Goal: Task Accomplishment & Management: Use online tool/utility

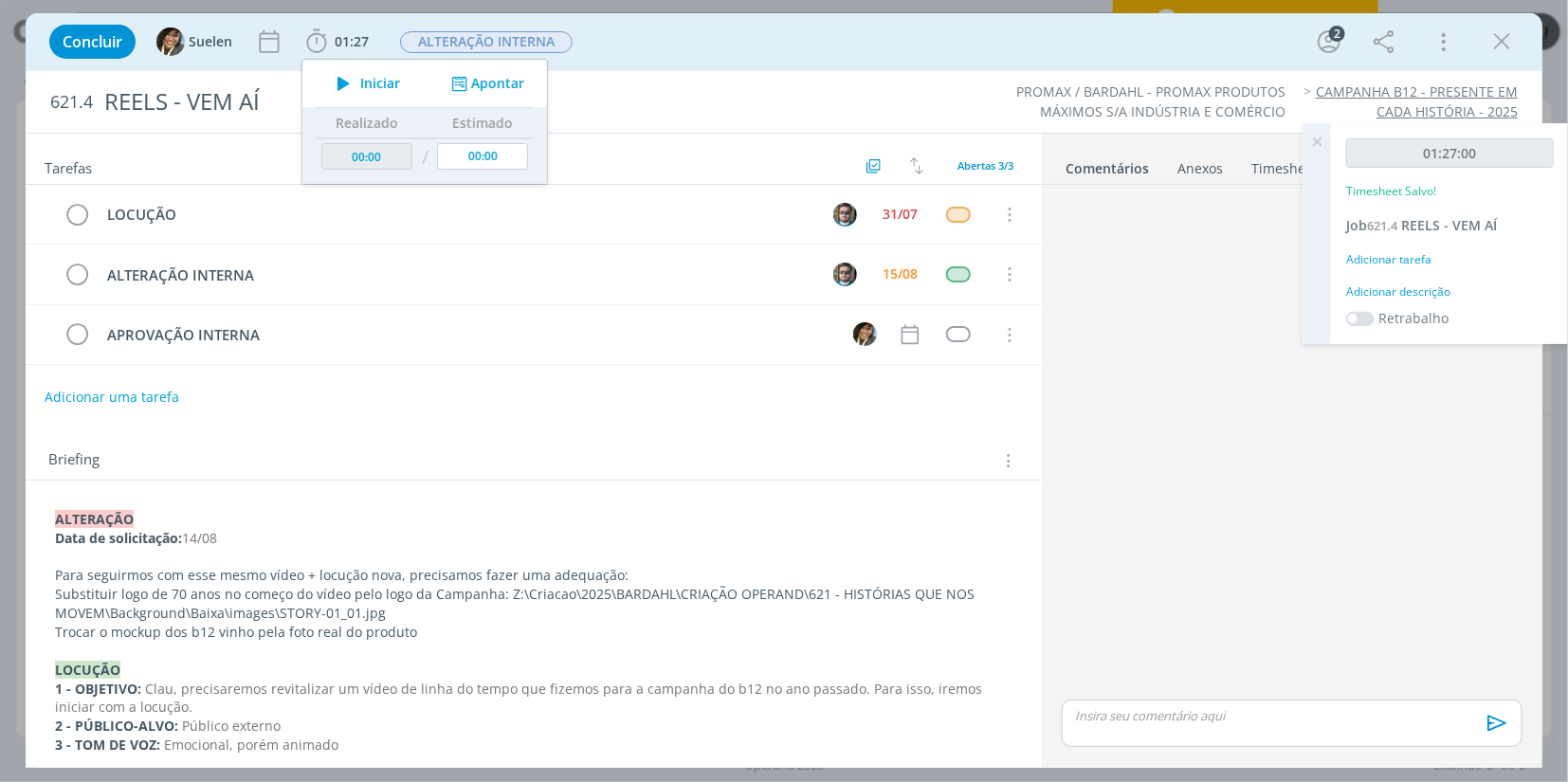
type input "01:27"
click at [1316, 140] on icon at bounding box center [1317, 141] width 35 height 36
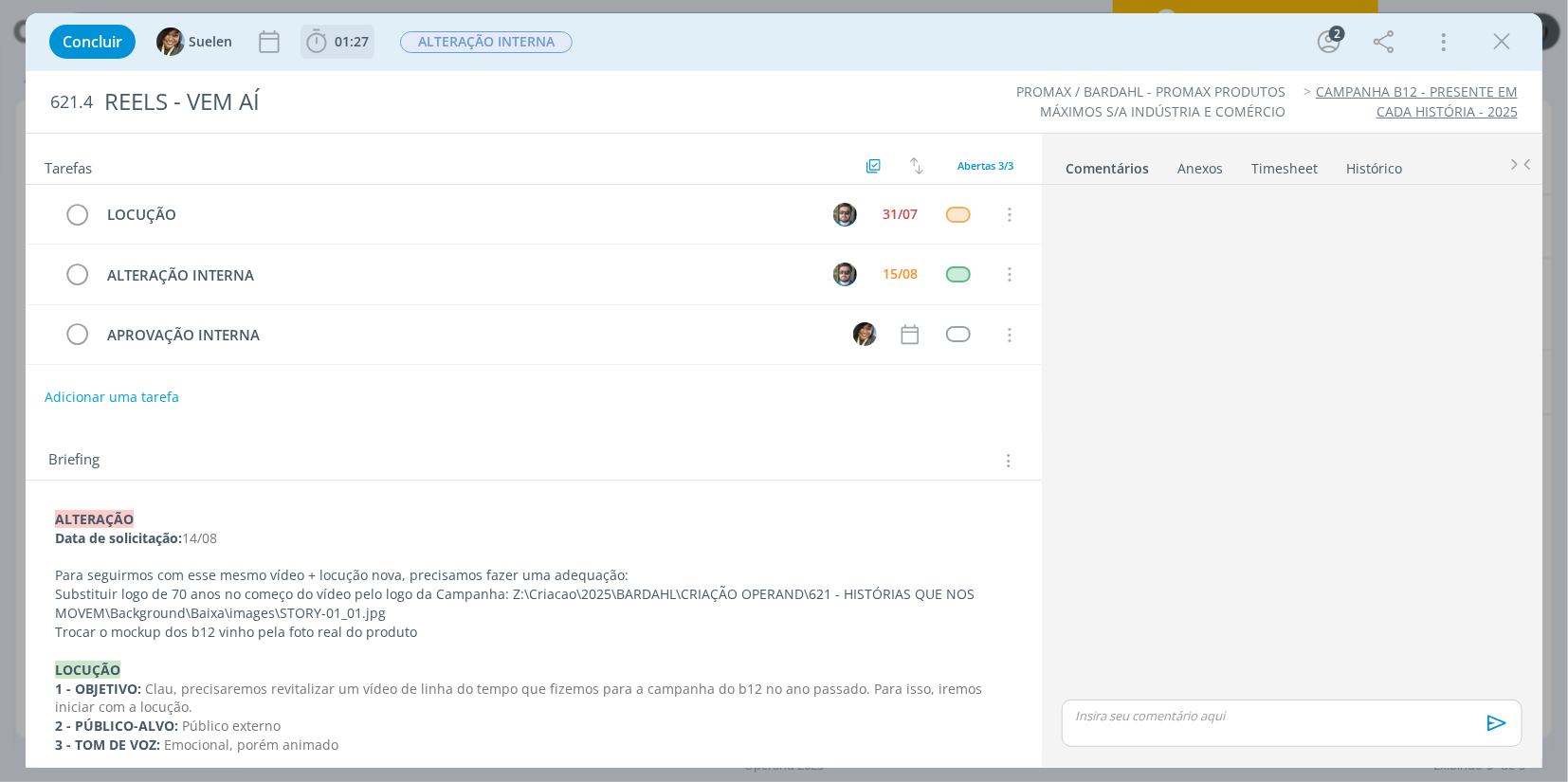
click at [345, 36] on span "01:27" at bounding box center [351, 41] width 35 height 18
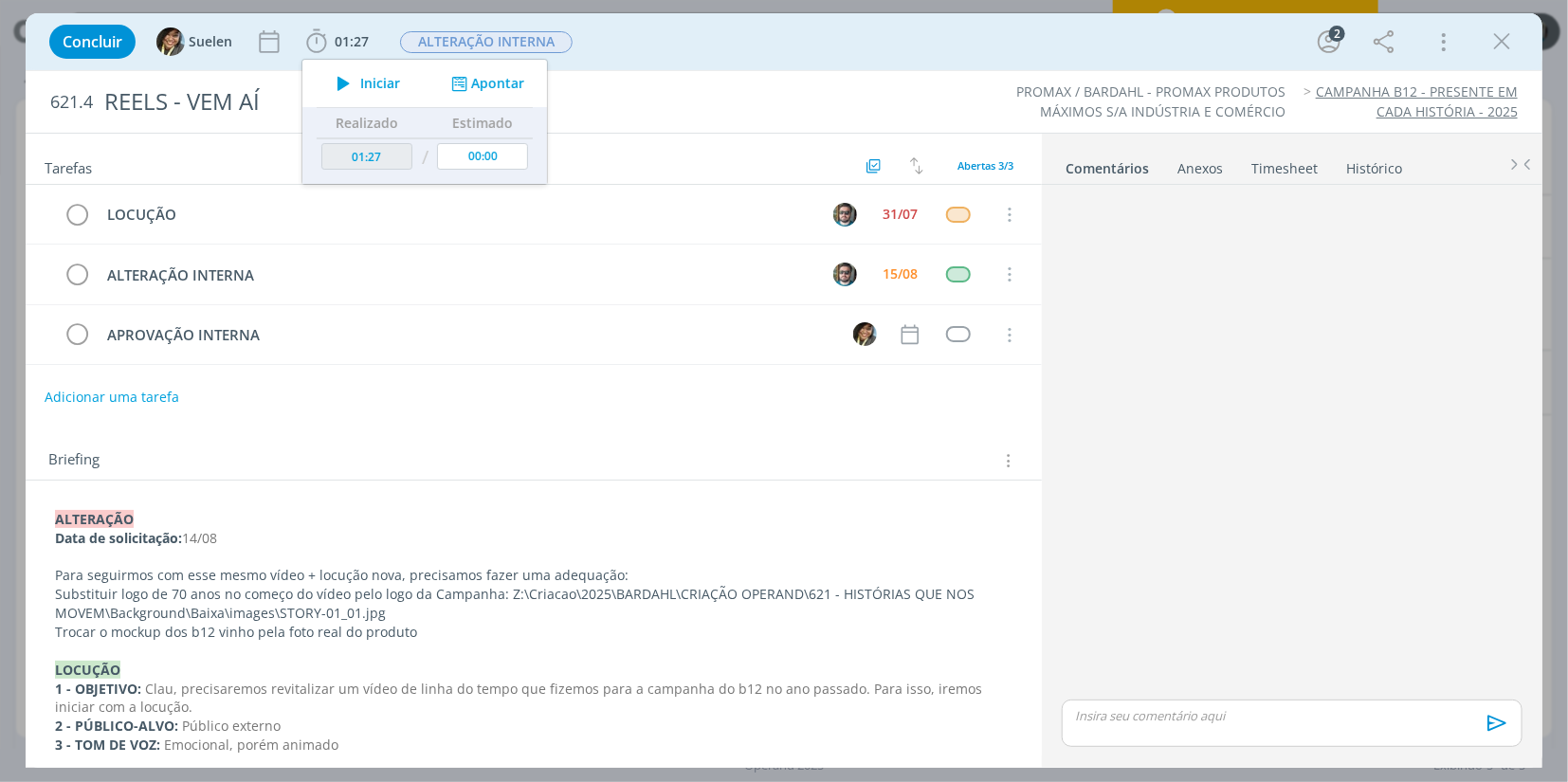
drag, startPoint x: 1502, startPoint y: 34, endPoint x: 850, endPoint y: 155, distance: 663.1
click at [1502, 34] on icon "dialog" at bounding box center [1501, 41] width 29 height 29
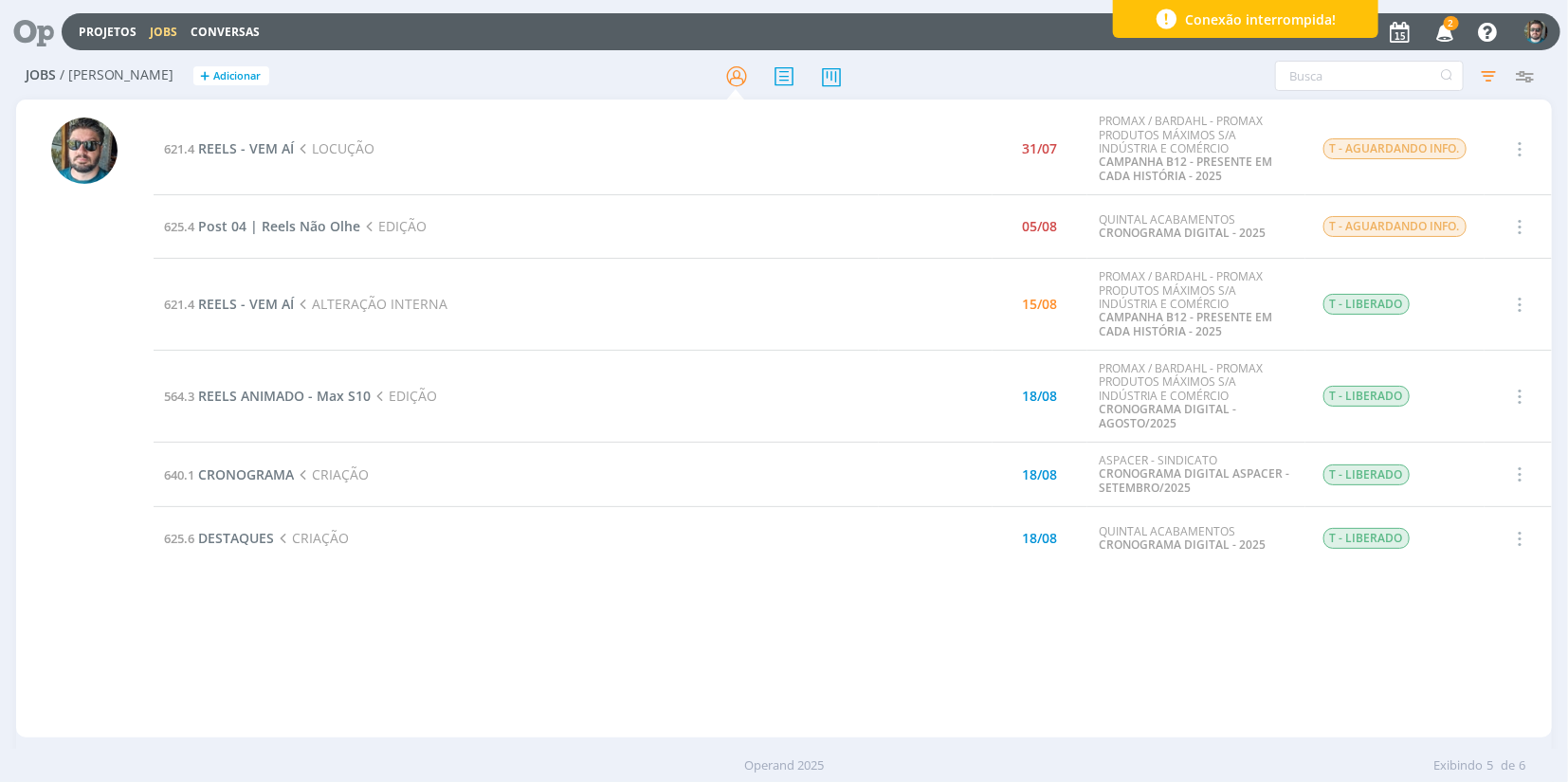
click at [1439, 34] on icon "button" at bounding box center [1446, 31] width 34 height 33
click at [263, 143] on span "REELS - VEM AÍ" at bounding box center [247, 148] width 96 height 18
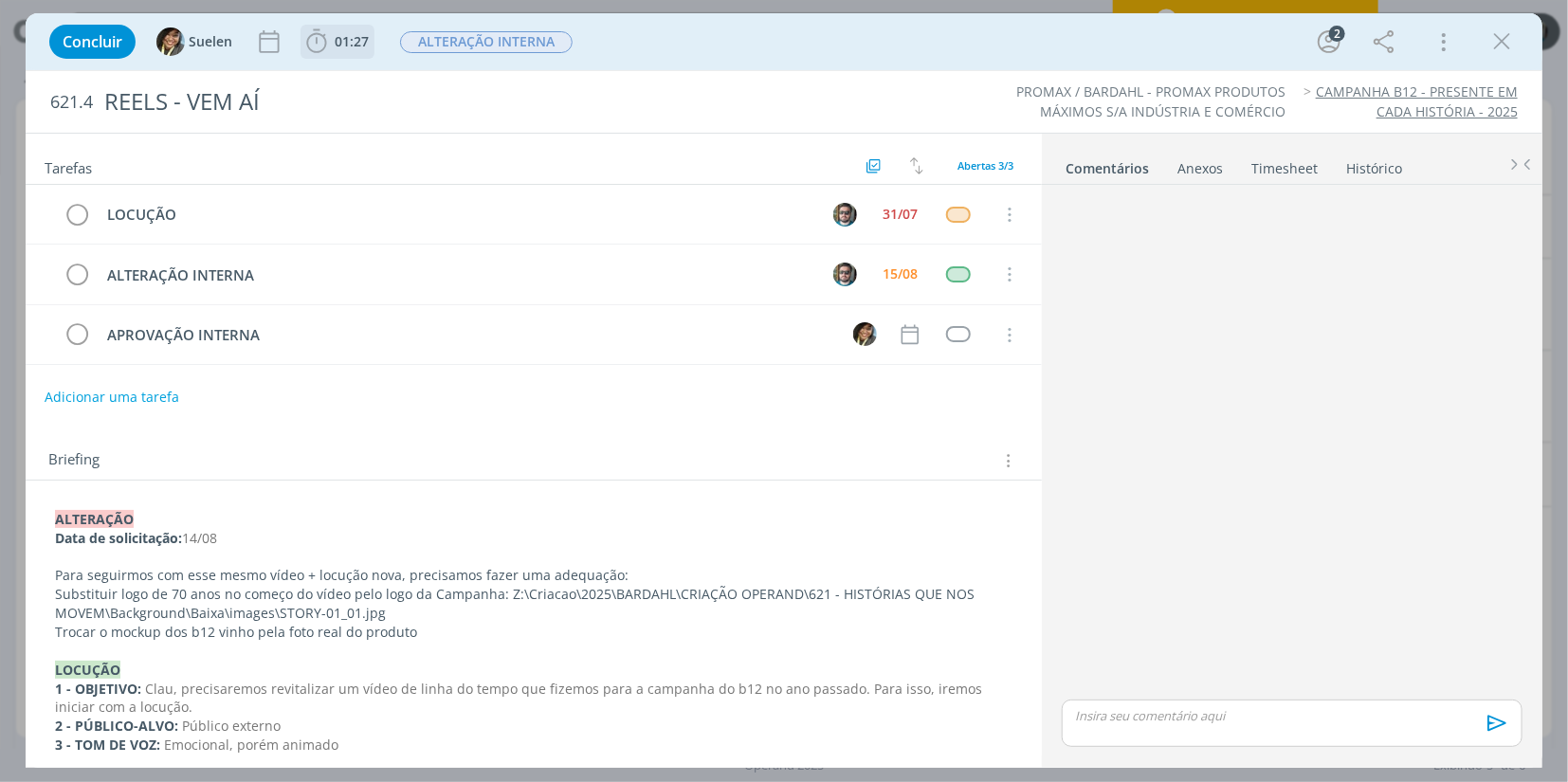
click at [353, 42] on span "01:27" at bounding box center [351, 41] width 35 height 18
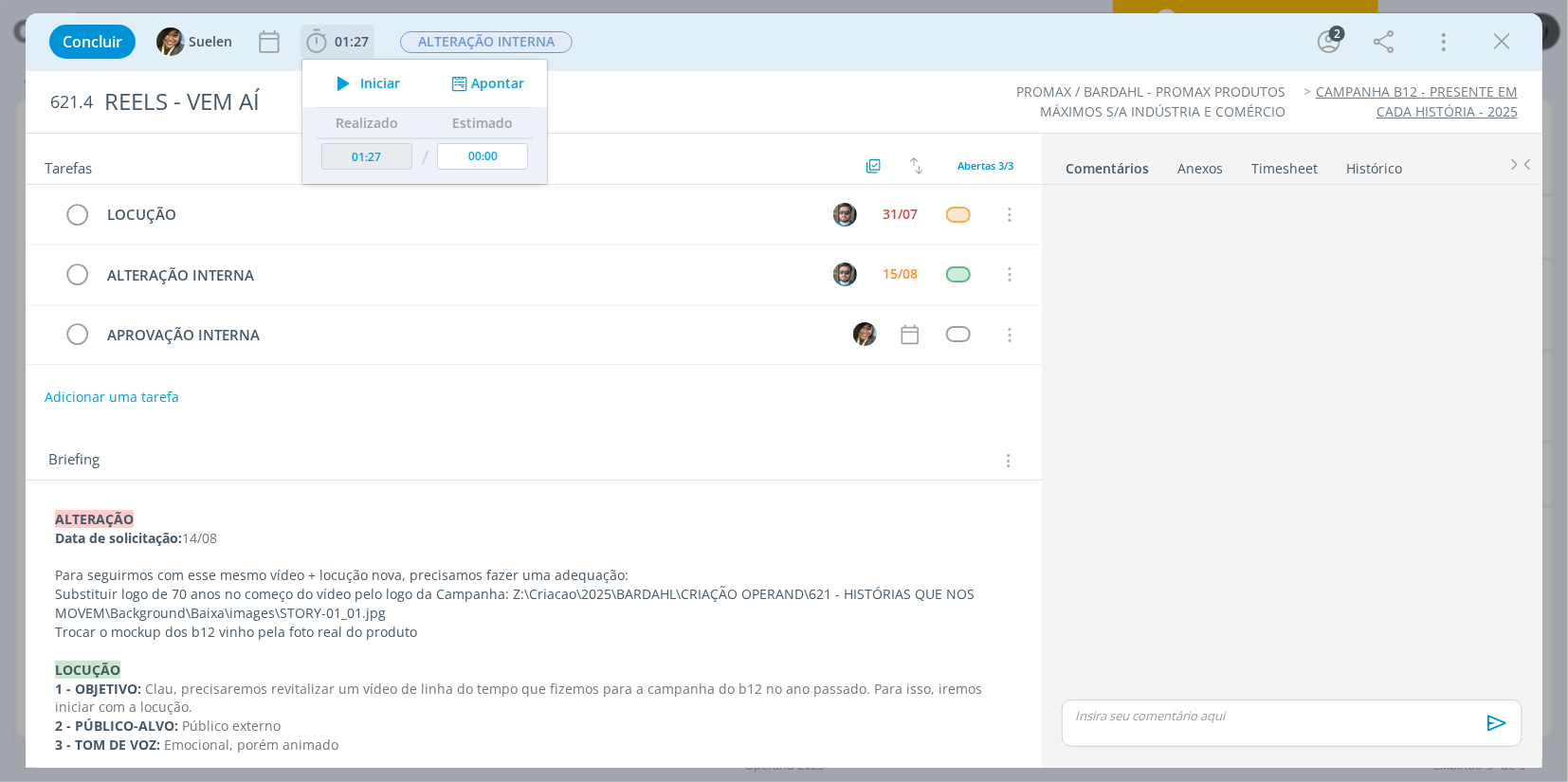
click at [366, 77] on span "Iniciar" at bounding box center [380, 83] width 39 height 13
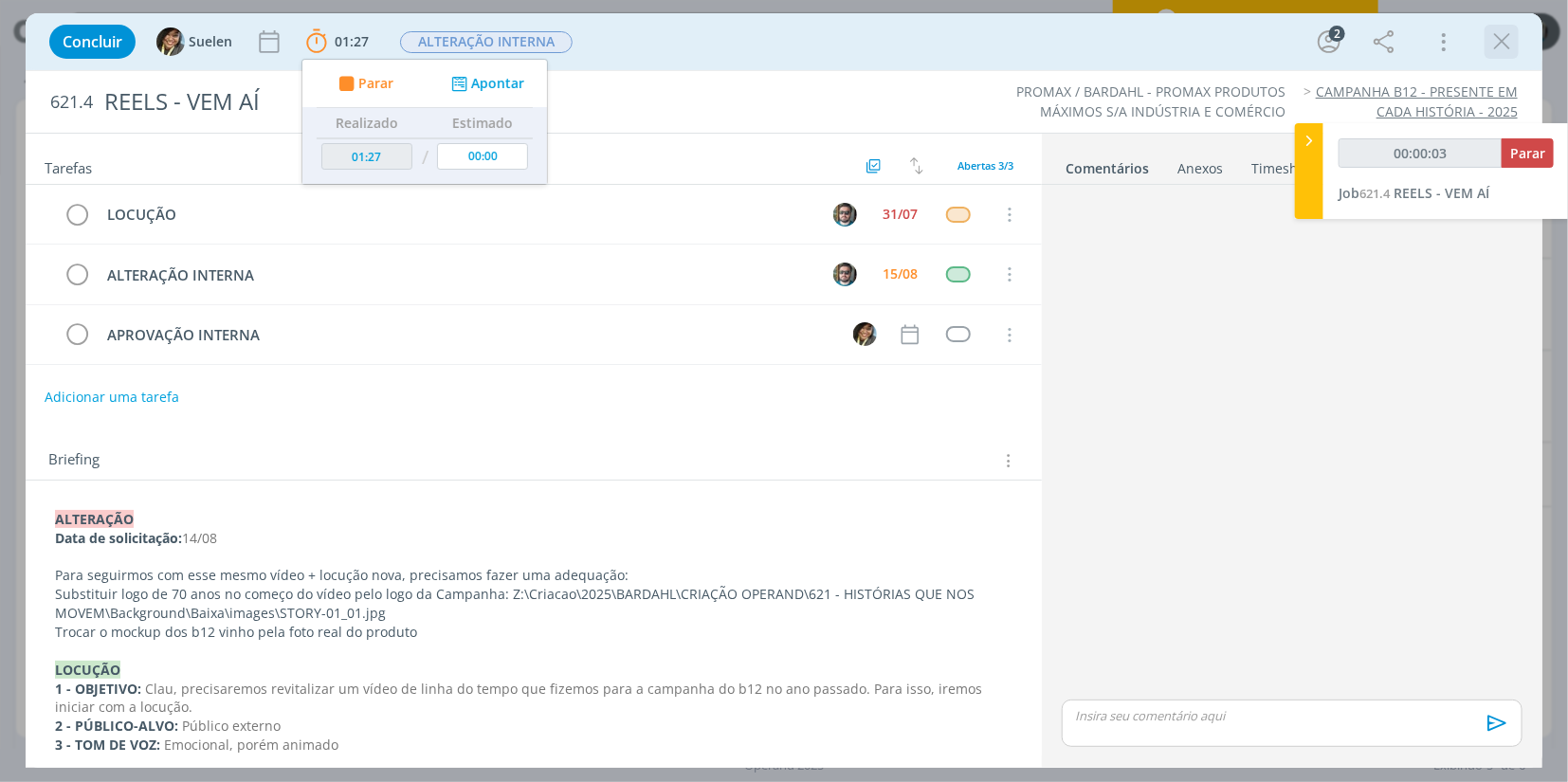
click at [1495, 43] on icon "dialog" at bounding box center [1501, 41] width 29 height 29
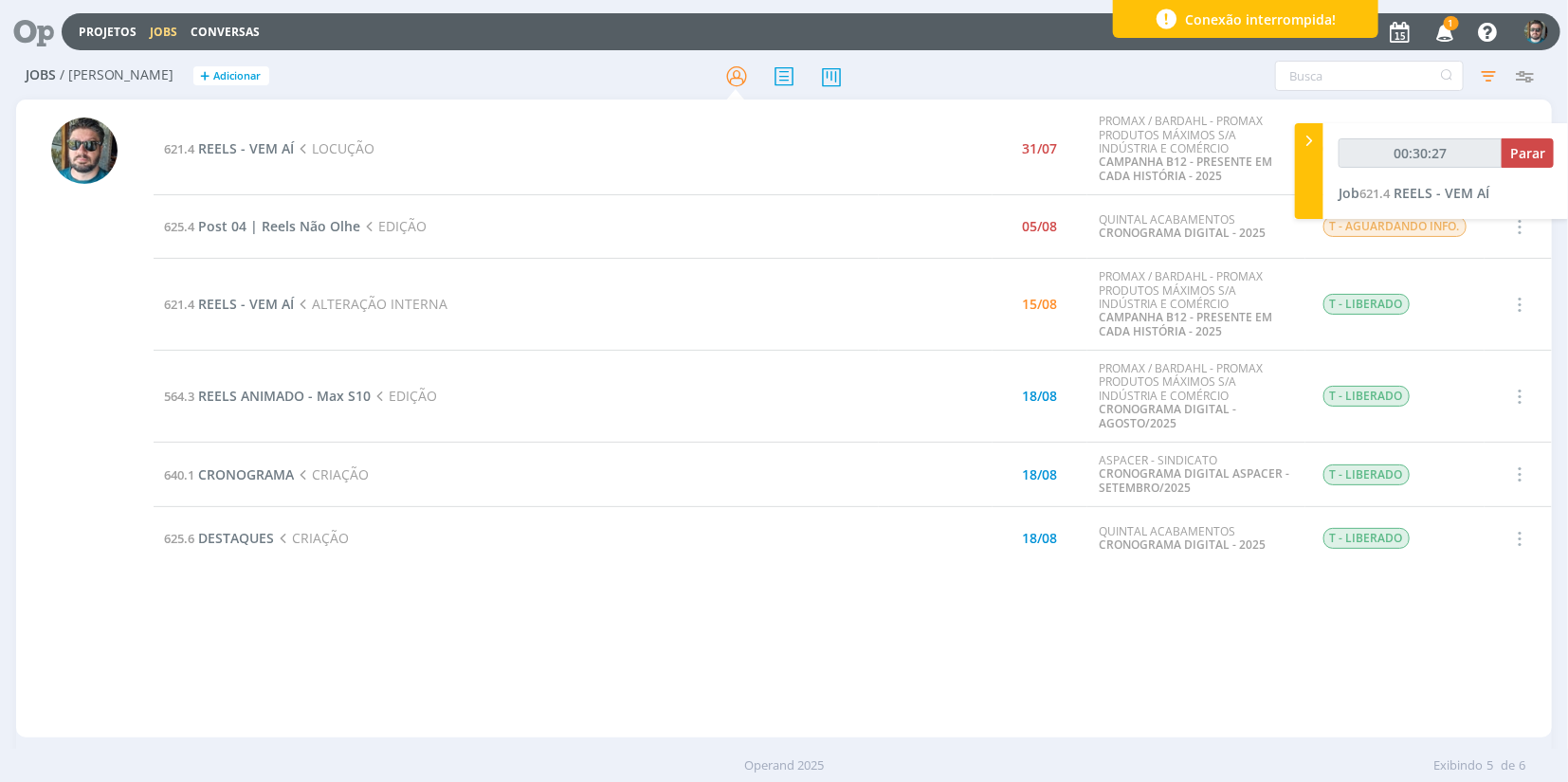
click at [1447, 29] on span "1" at bounding box center [1451, 23] width 15 height 14
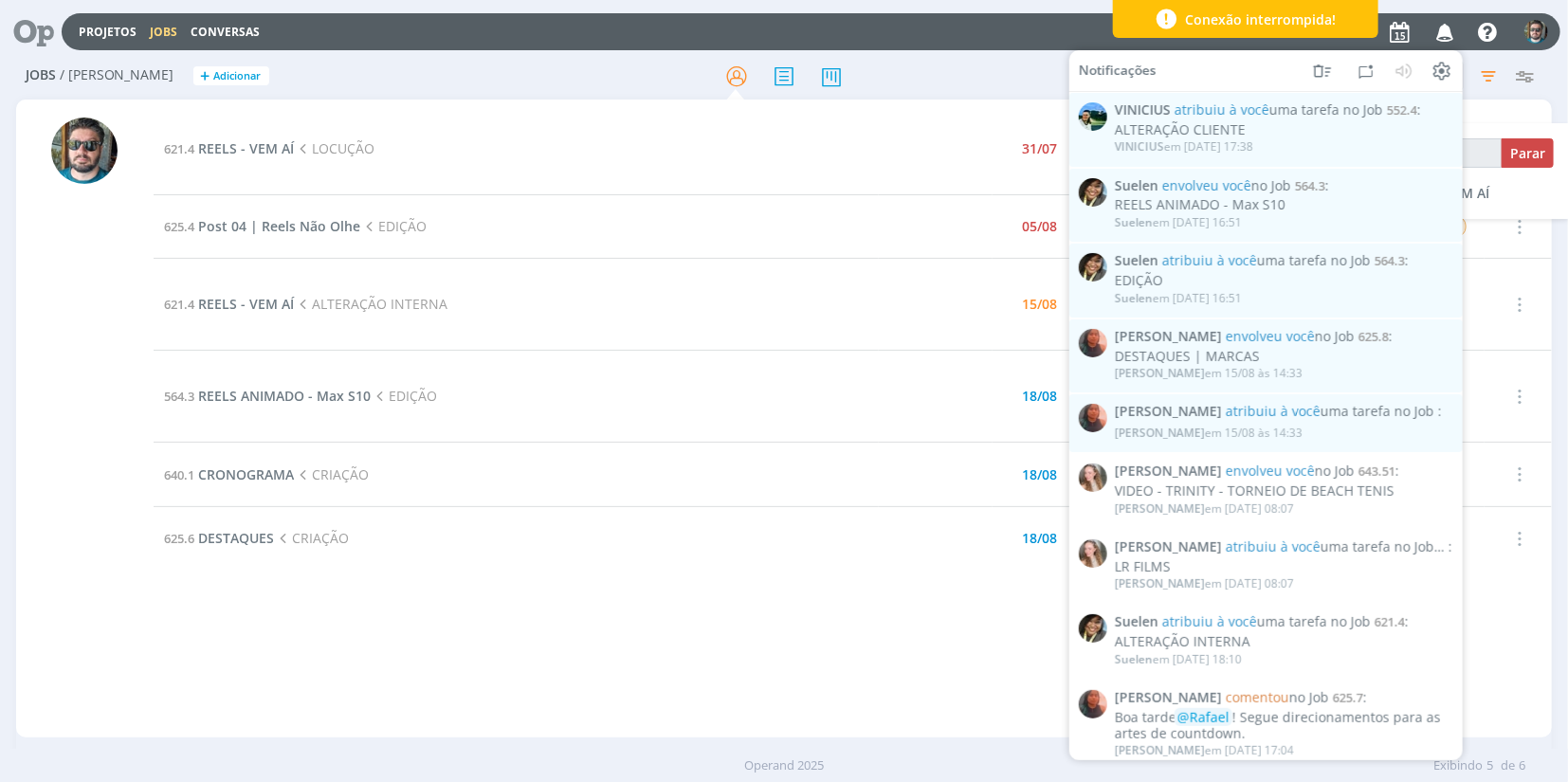
click at [498, 649] on div "621.4 REELS - VEM AÍ LOCUÇÃO 31/07 PROMAX / BARDAHL - PROMAX PRODUTOS MÁXIMOS S…" at bounding box center [853, 418] width 1399 height 630
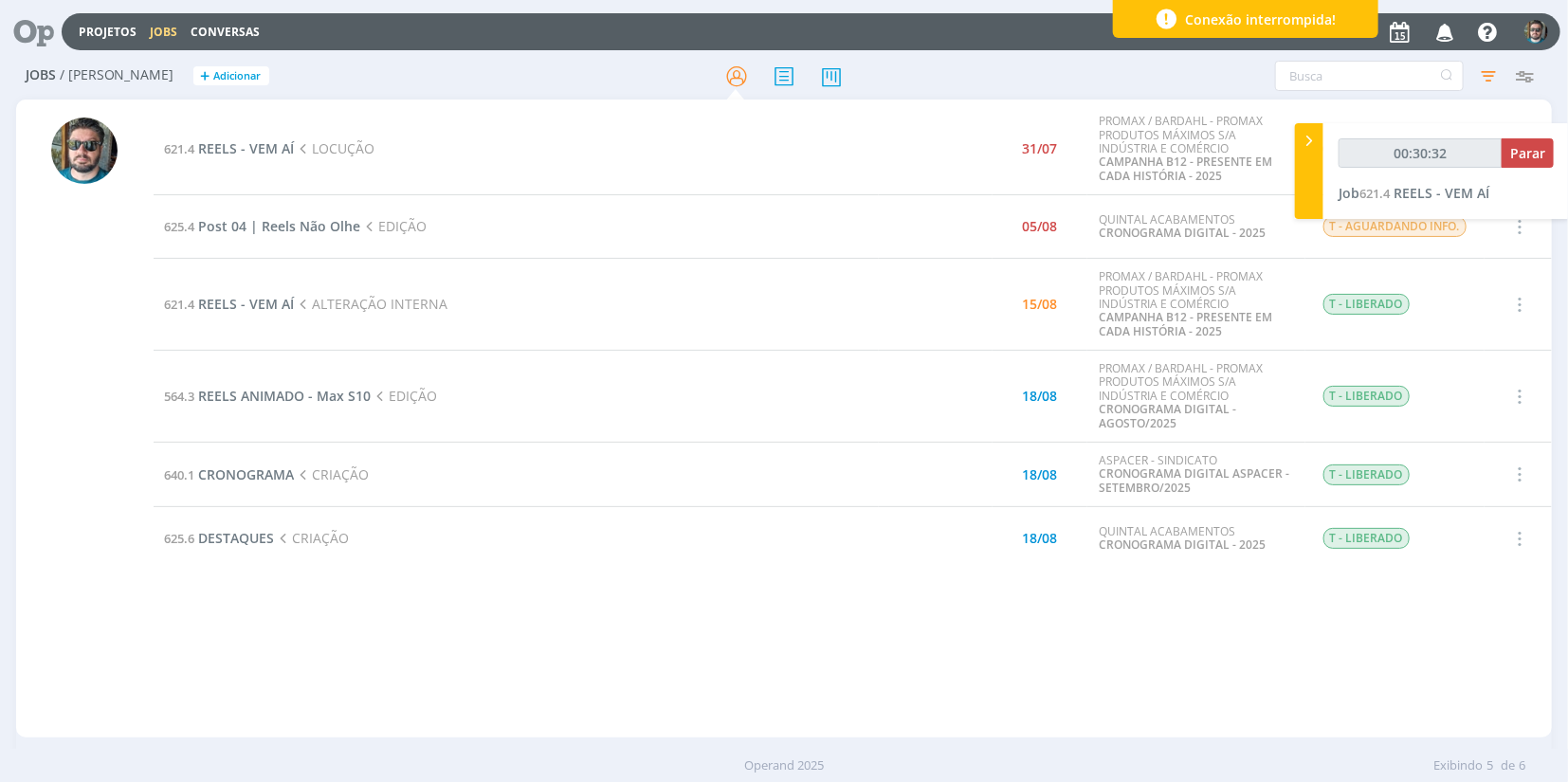
click at [1449, 24] on icon "button" at bounding box center [1446, 31] width 34 height 33
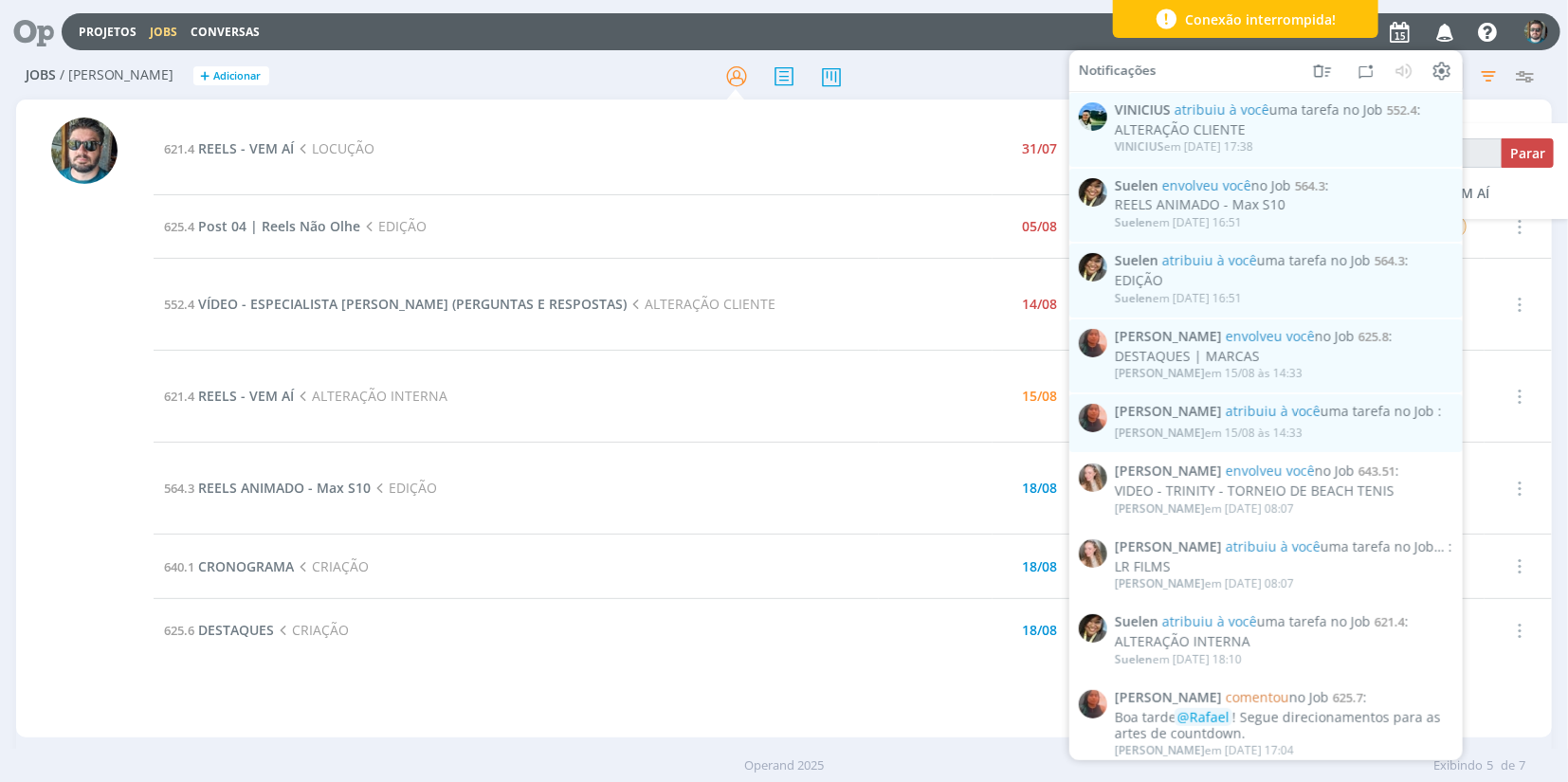
click at [574, 679] on div "621.4 REELS - VEM AÍ LOCUÇÃO 31/07 PROMAX / BARDAHL - PROMAX PRODUTOS MÁXIMOS S…" at bounding box center [853, 418] width 1399 height 630
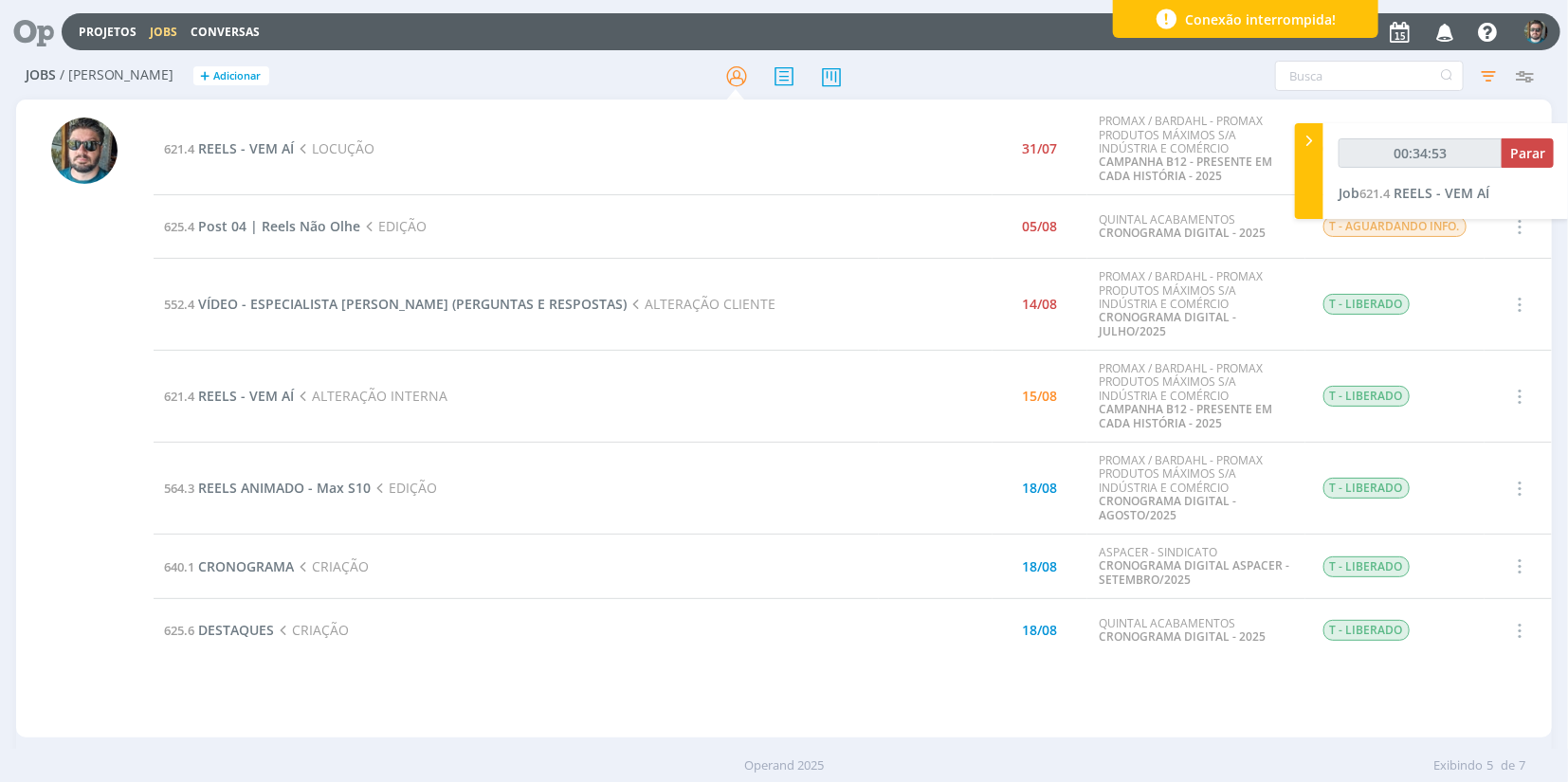
click at [1145, 721] on div "621.4 REELS - VEM AÍ LOCUÇÃO 31/07 PROMAX / BARDAHL - PROMAX PRODUTOS MÁXIMOS S…" at bounding box center [853, 418] width 1399 height 630
type input "00:36:42"
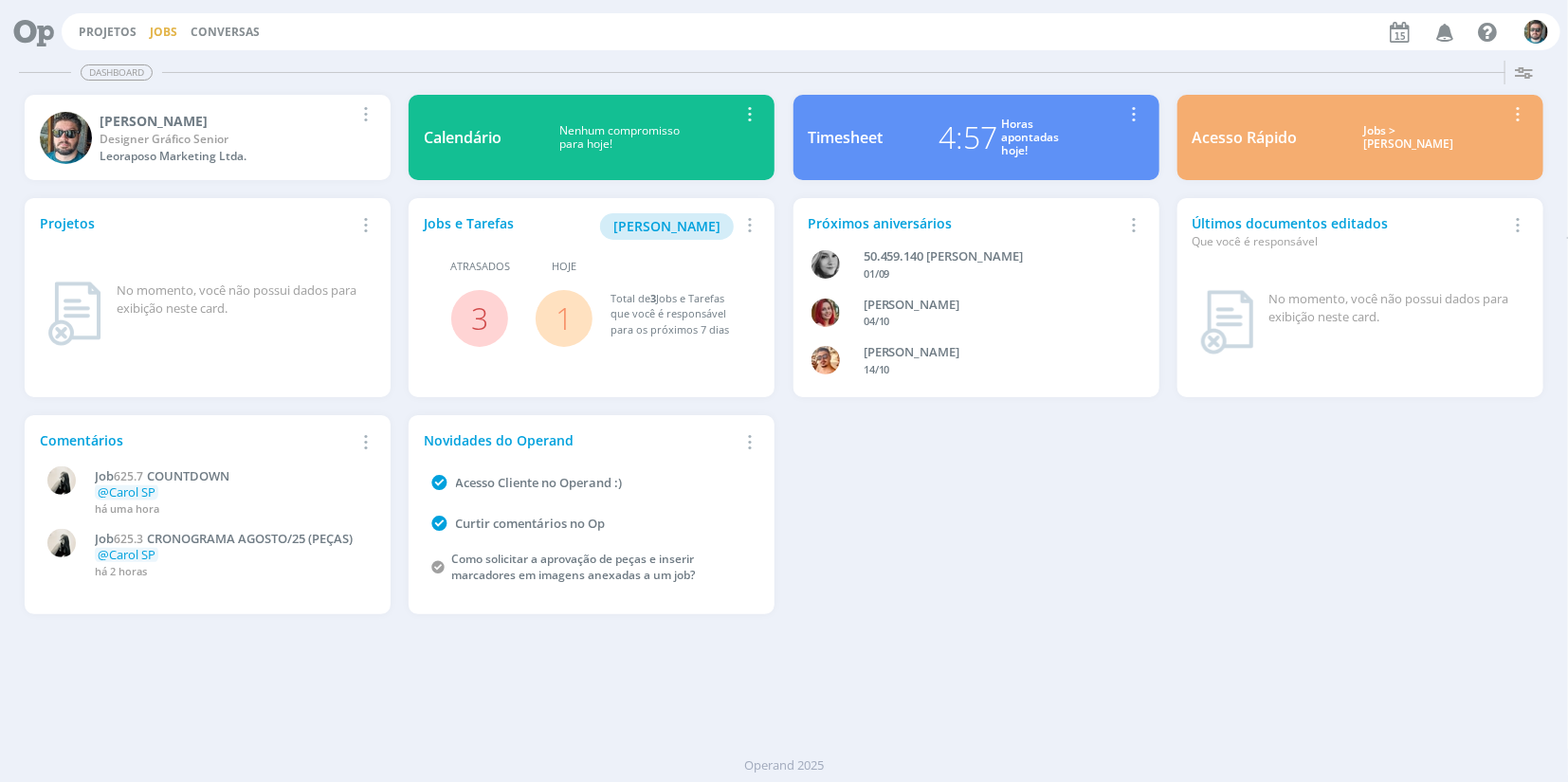
click at [162, 27] on link "Jobs" at bounding box center [164, 32] width 28 height 16
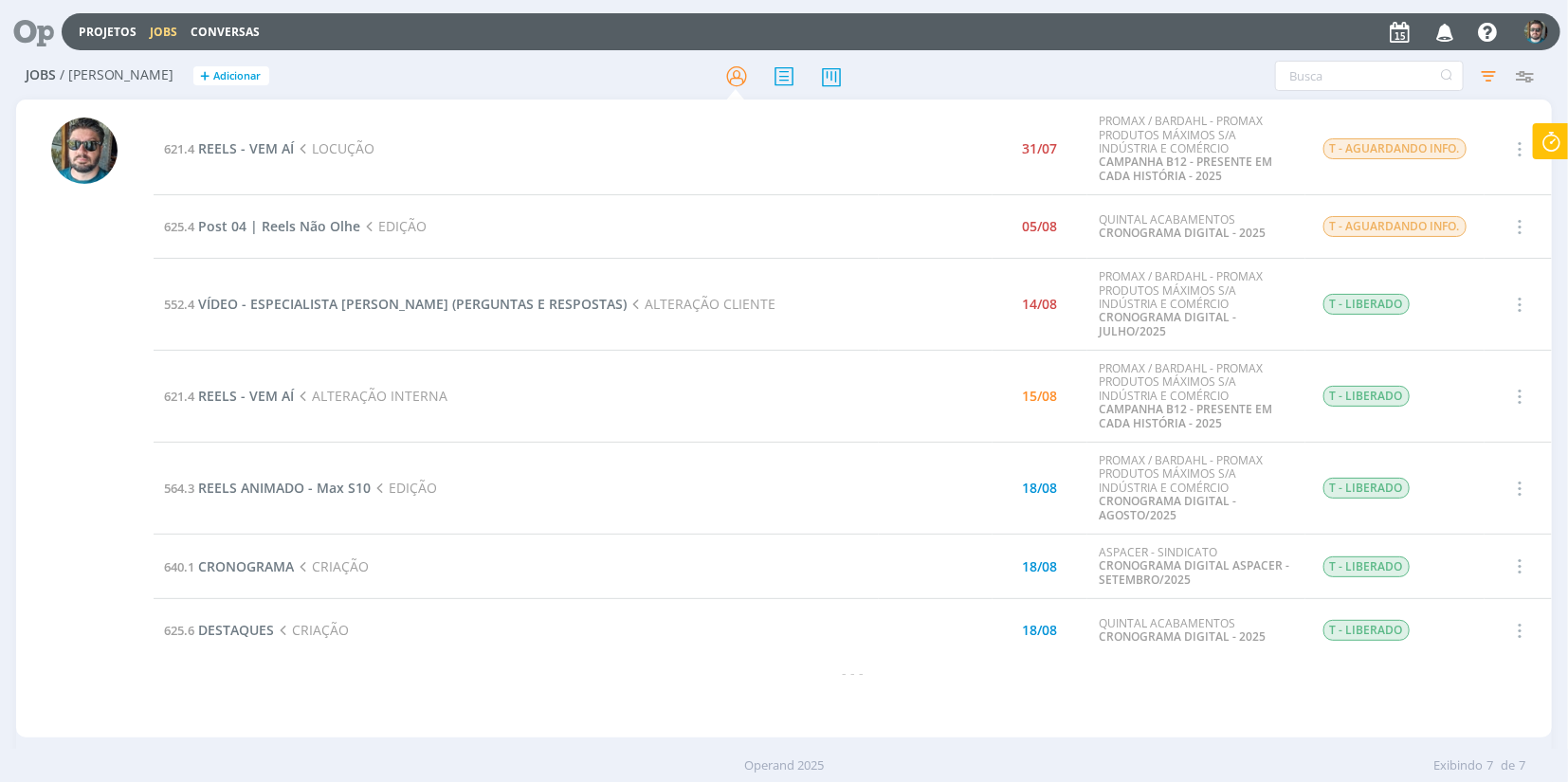
click at [1551, 138] on icon at bounding box center [1550, 141] width 35 height 36
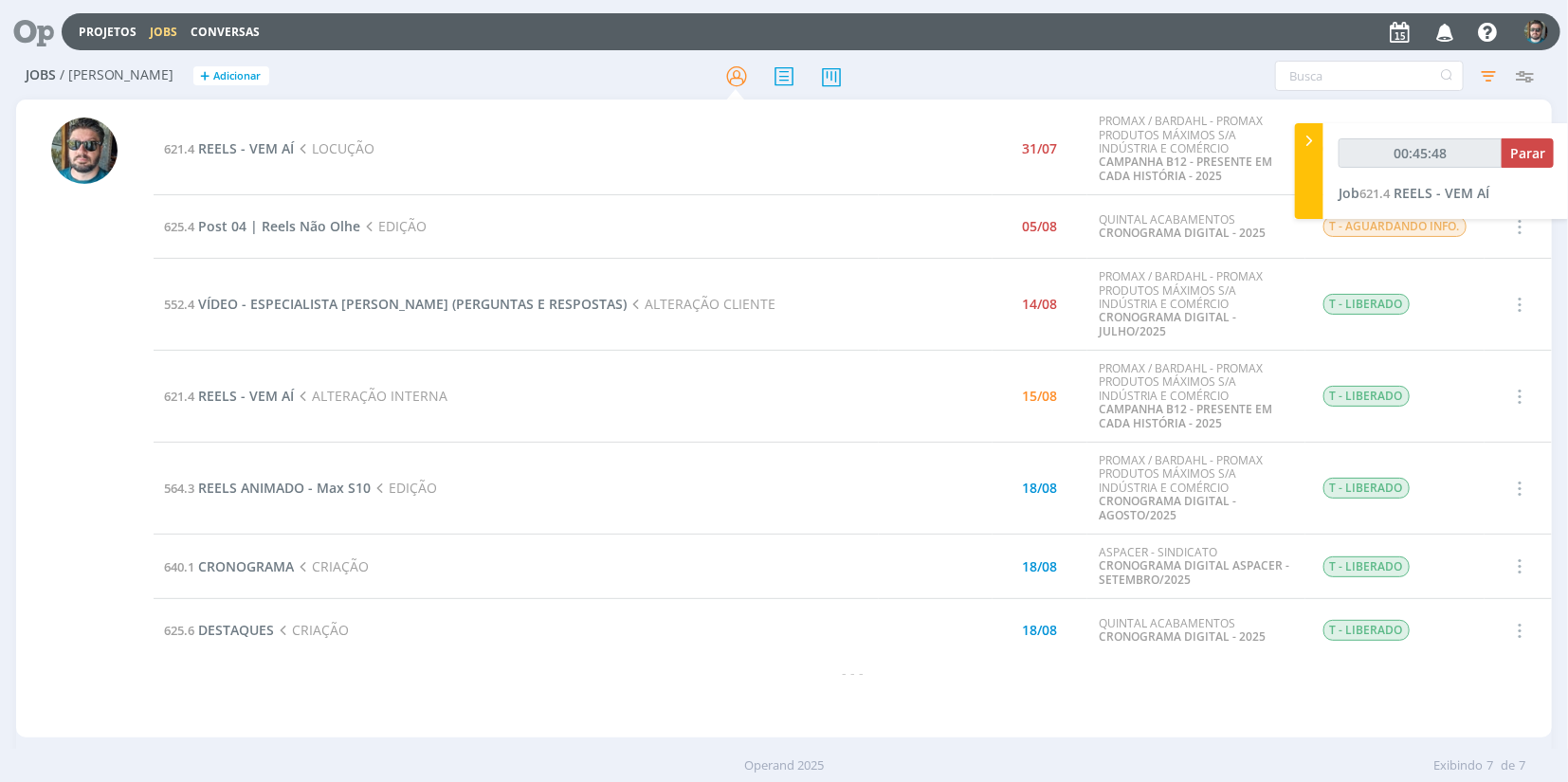
type input "00:45:49"
click at [1520, 152] on span "Parar" at bounding box center [1528, 153] width 36 height 18
